Goal: Find specific page/section: Find specific page/section

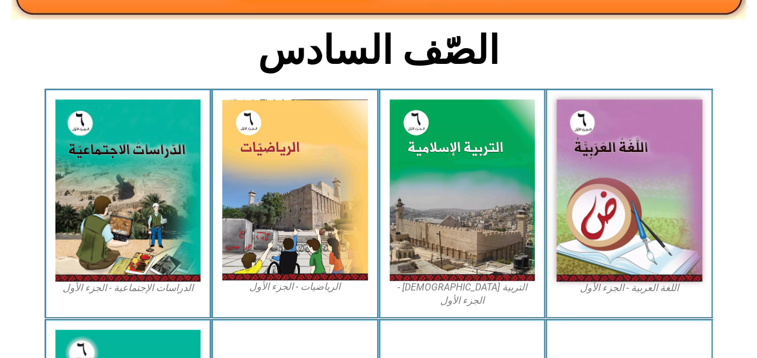
scroll to position [293, 0]
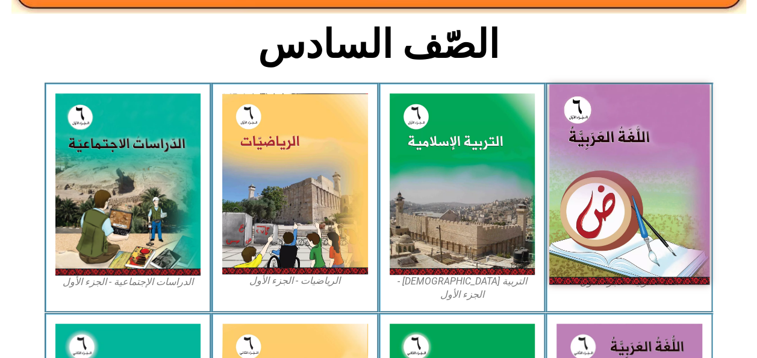
click at [609, 127] on img at bounding box center [630, 184] width 160 height 200
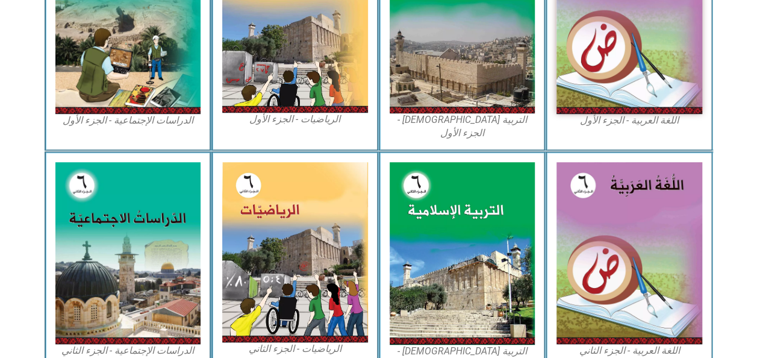
scroll to position [456, 0]
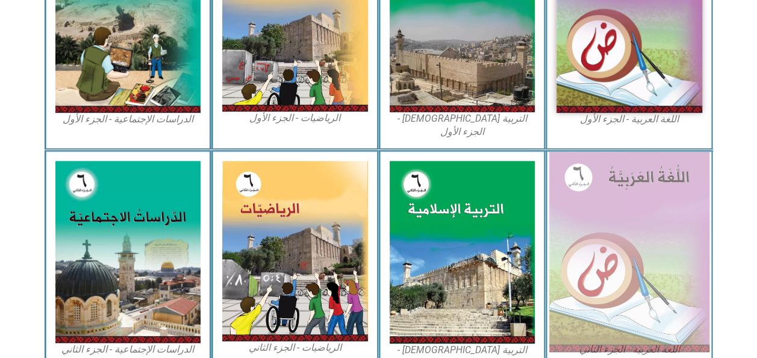
click at [635, 186] on img at bounding box center [630, 252] width 160 height 200
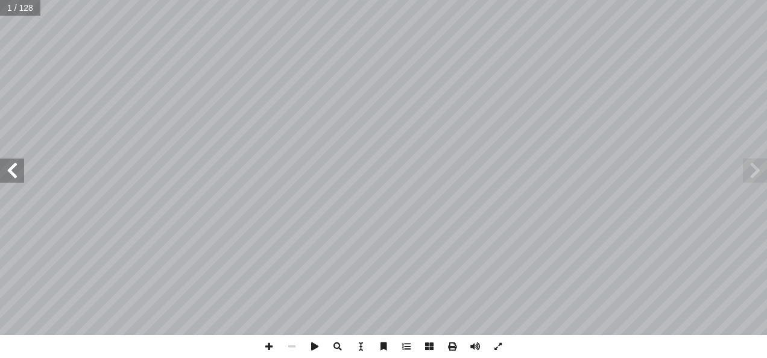
click at [18, 174] on span at bounding box center [12, 170] width 24 height 24
click at [748, 168] on span at bounding box center [754, 170] width 24 height 24
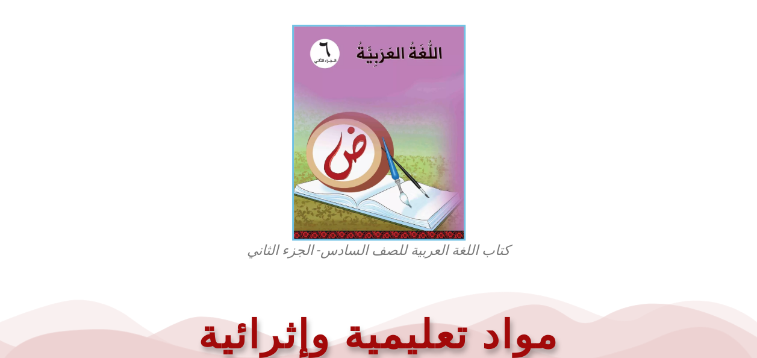
scroll to position [334, 0]
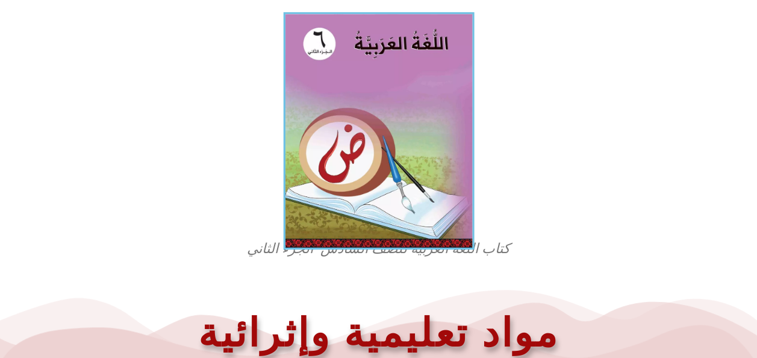
click at [398, 115] on img at bounding box center [378, 130] width 191 height 237
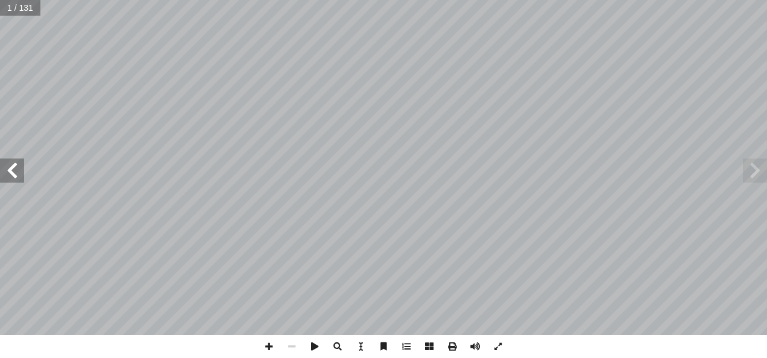
click at [19, 169] on span at bounding box center [12, 170] width 24 height 24
click at [13, 173] on span at bounding box center [12, 170] width 24 height 24
click at [14, 171] on span at bounding box center [12, 170] width 24 height 24
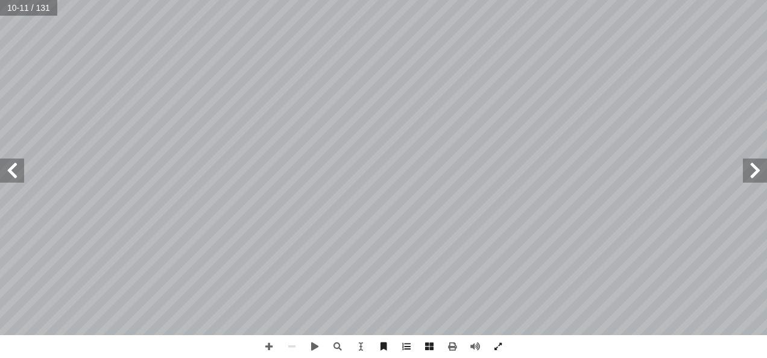
click at [16, 173] on span at bounding box center [12, 170] width 24 height 24
click at [753, 174] on span at bounding box center [754, 170] width 24 height 24
